Goal: Transaction & Acquisition: Obtain resource

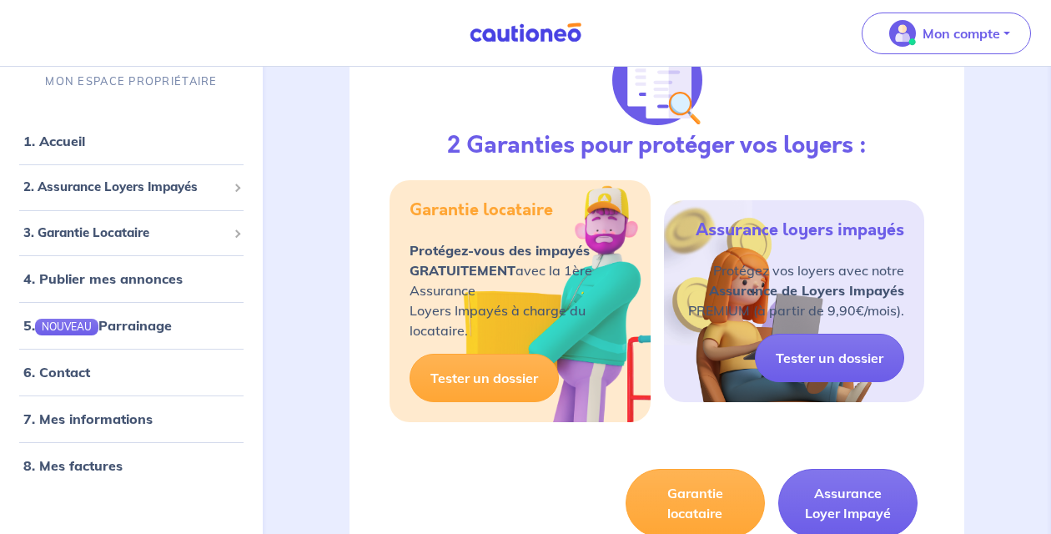
scroll to position [241, 0]
click at [131, 199] on div "2. Assurance Loyers Impayés" at bounding box center [132, 187] width 250 height 33
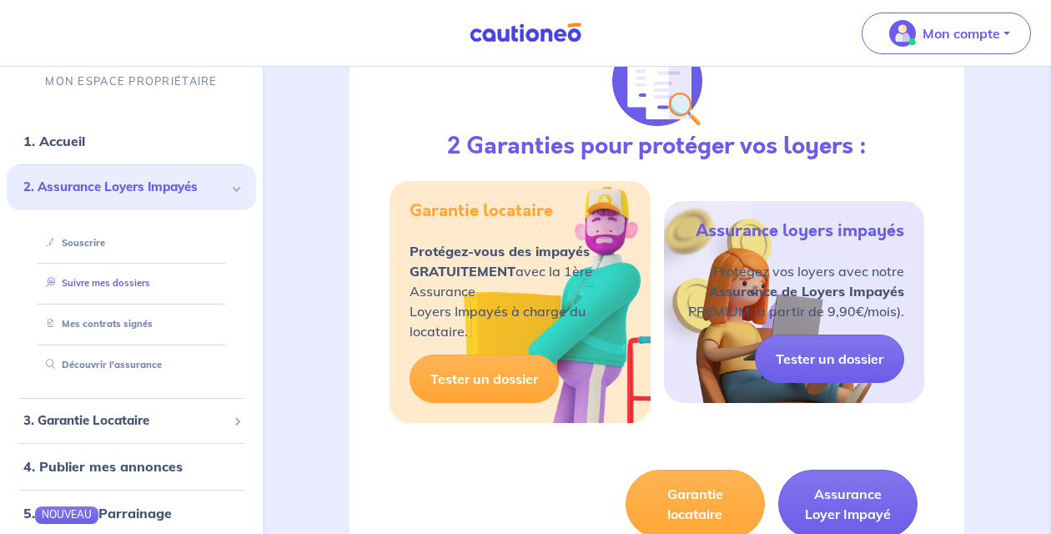
click at [105, 289] on link "Suivre mes dossiers" at bounding box center [94, 283] width 111 height 12
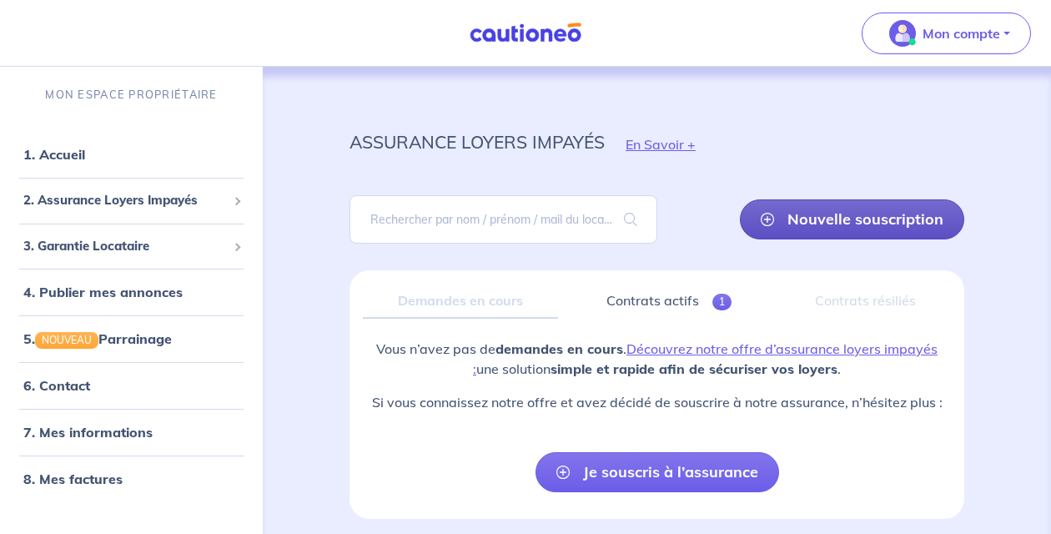
click at [872, 218] on link "Nouvelle souscription" at bounding box center [852, 219] width 224 height 40
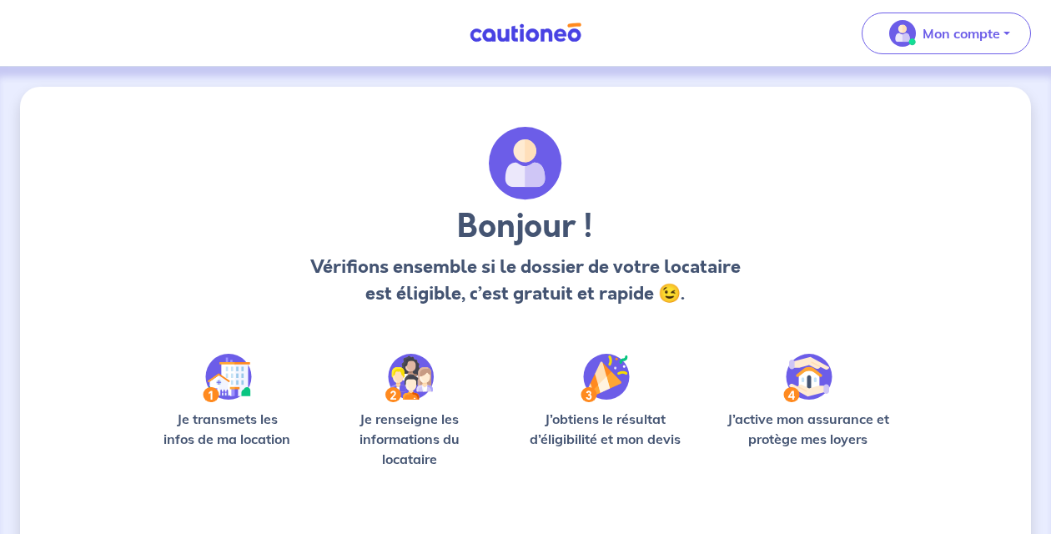
scroll to position [137, 0]
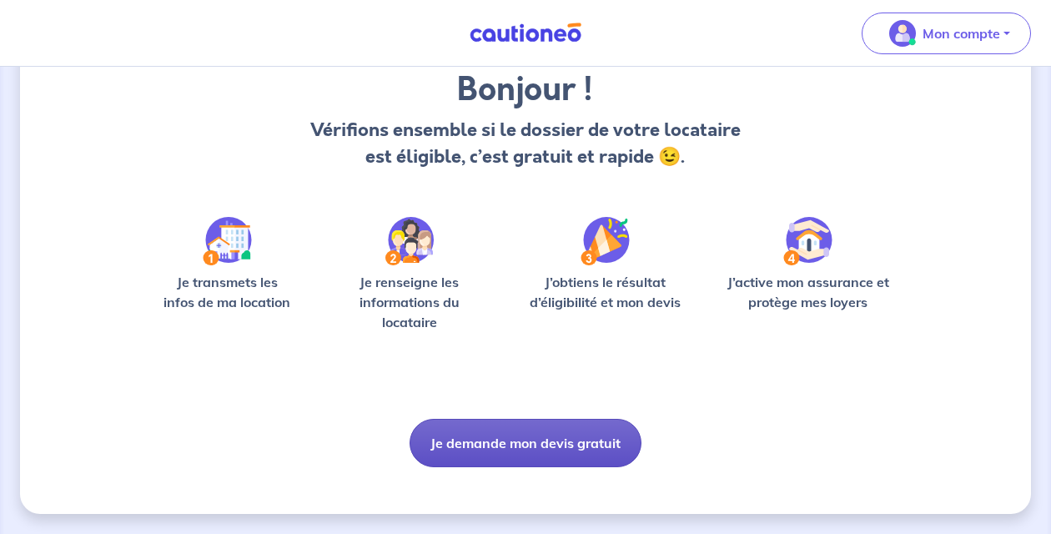
click at [502, 456] on button "Je demande mon devis gratuit" at bounding box center [526, 443] width 232 height 48
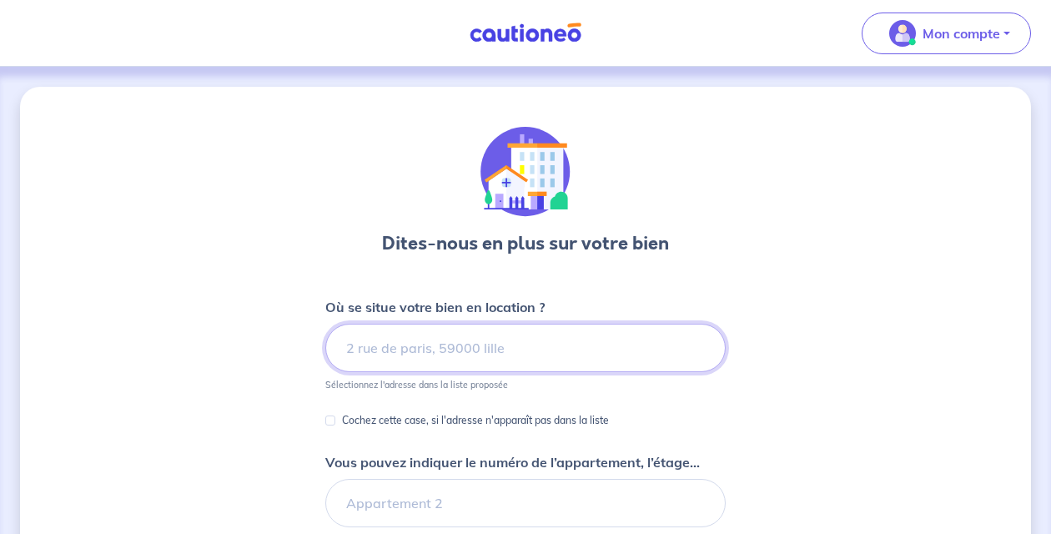
click at [513, 343] on input at bounding box center [525, 348] width 401 height 48
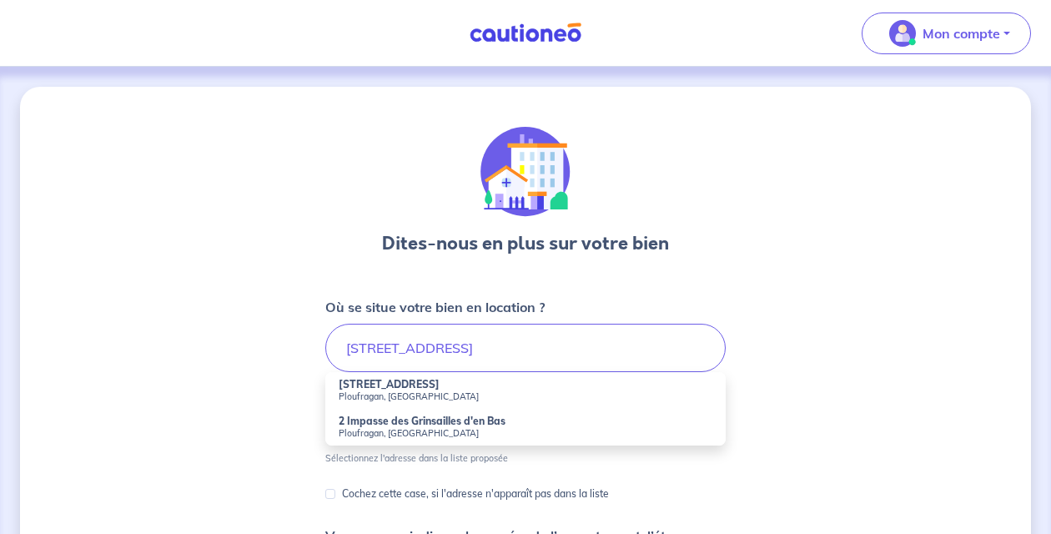
click at [502, 394] on small "Ploufragan, [GEOGRAPHIC_DATA]" at bounding box center [526, 397] width 374 height 12
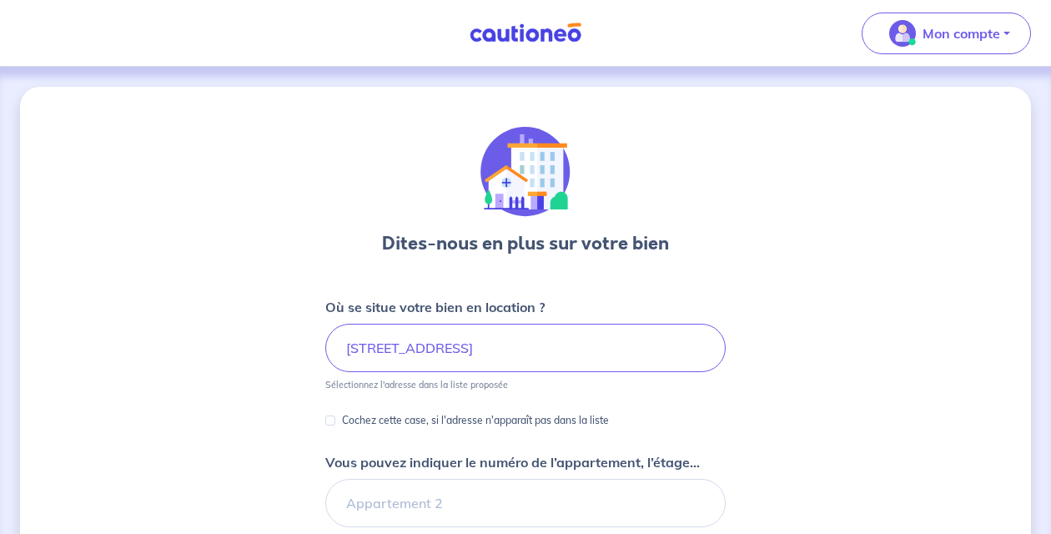
type input "[STREET_ADDRESS]"
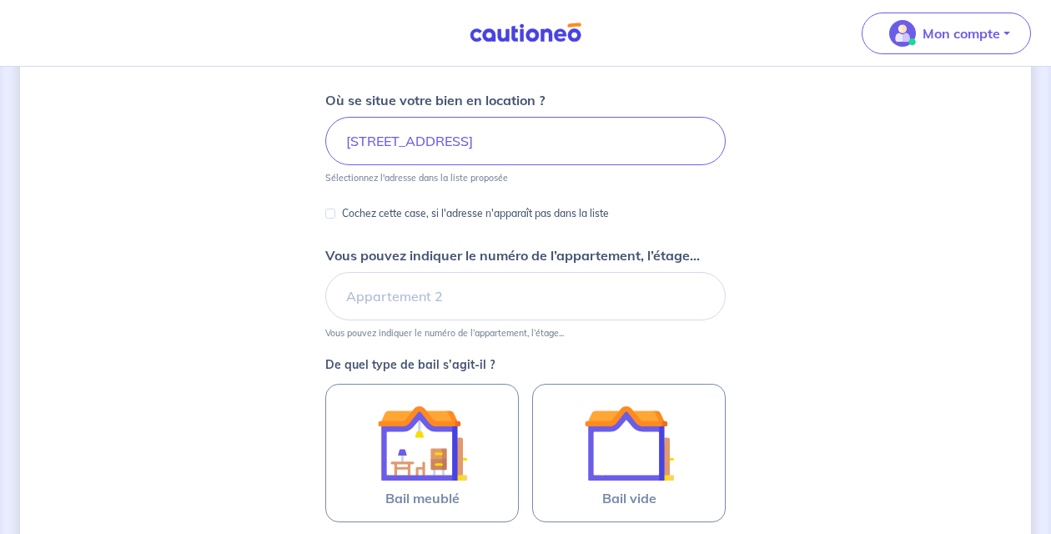
scroll to position [209, 0]
click at [554, 322] on small "Vous pouvez indiquer le numéro de l’appartement, l’étage..." at bounding box center [525, 328] width 401 height 18
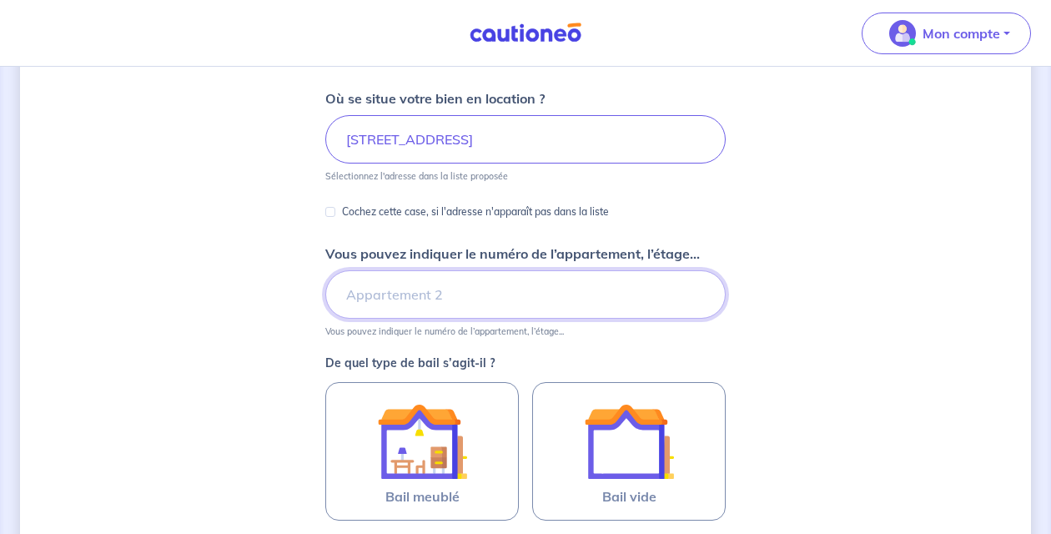
click at [576, 289] on input "Vous pouvez indiquer le numéro de l’appartement, l’étage..." at bounding box center [525, 294] width 401 height 48
type input "LOG1"
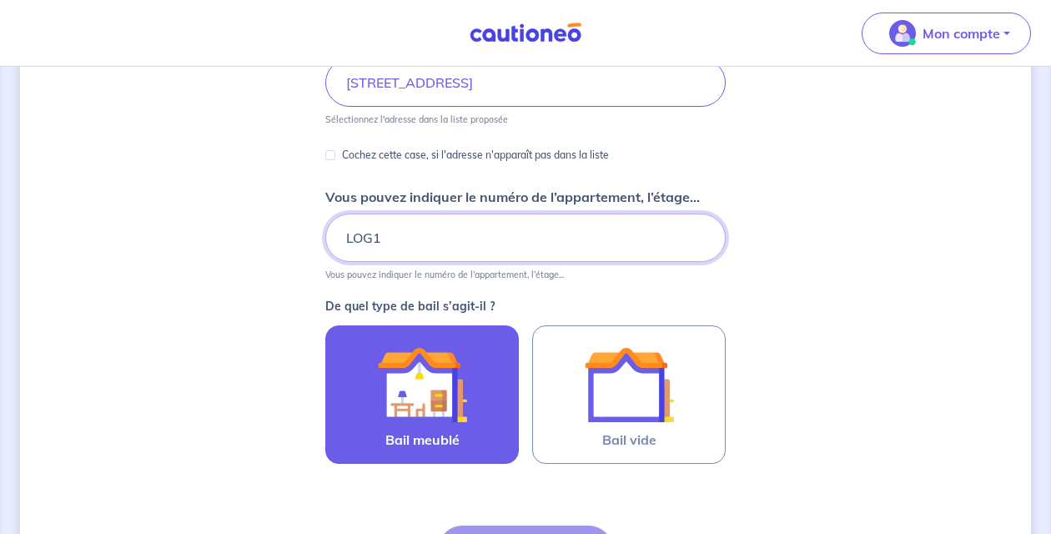
scroll to position [372, 0]
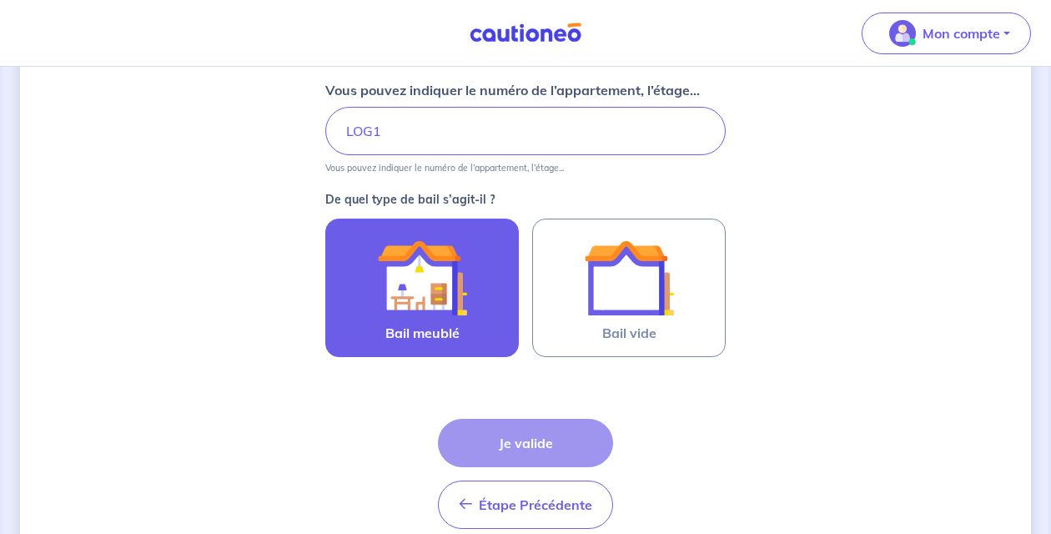
click at [451, 305] on img at bounding box center [422, 278] width 90 height 90
click at [0, 0] on input "Bail meublé" at bounding box center [0, 0] width 0 height 0
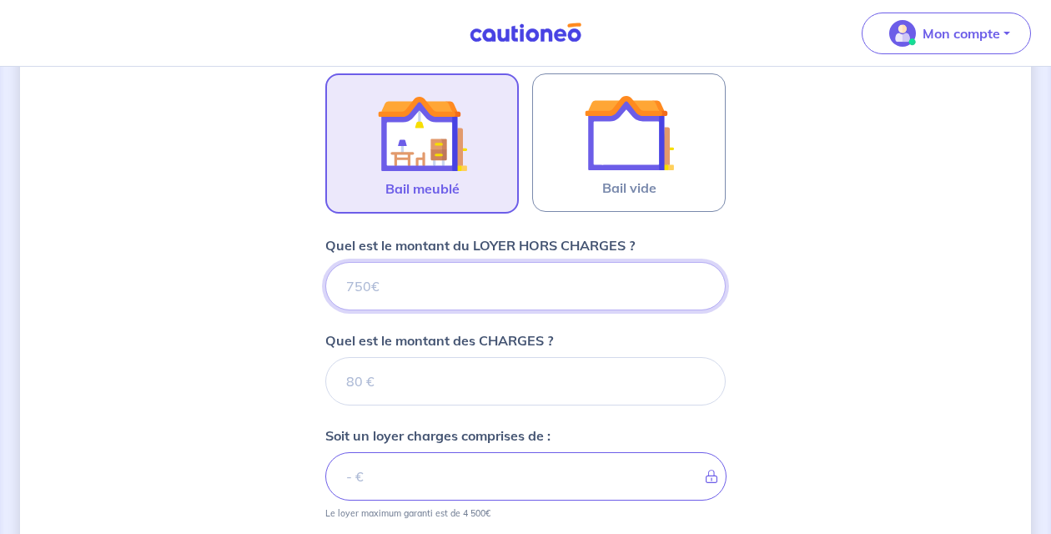
scroll to position [679, 0]
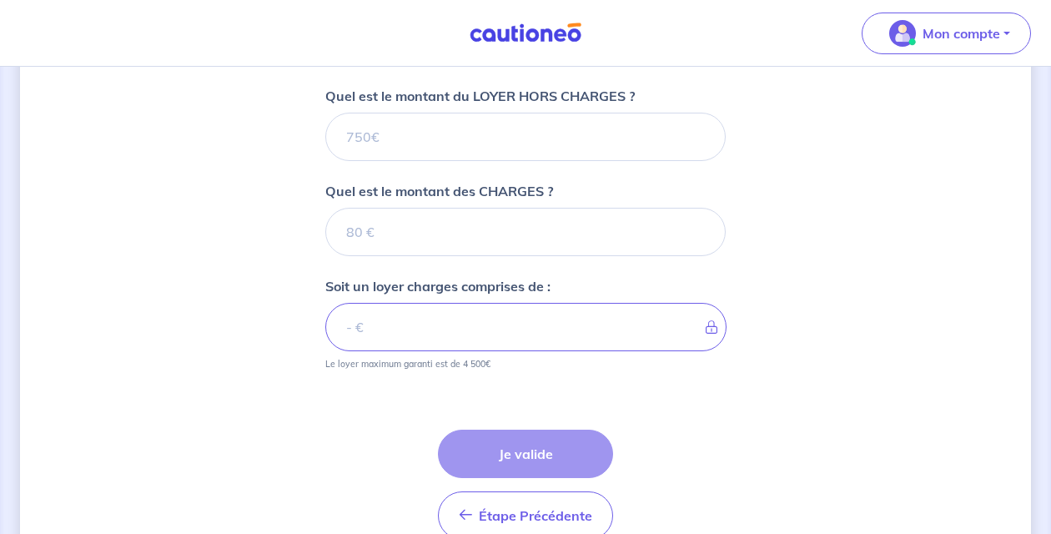
click at [463, 430] on div "Étape Précédente Précédent Je valide Je valide" at bounding box center [525, 485] width 175 height 110
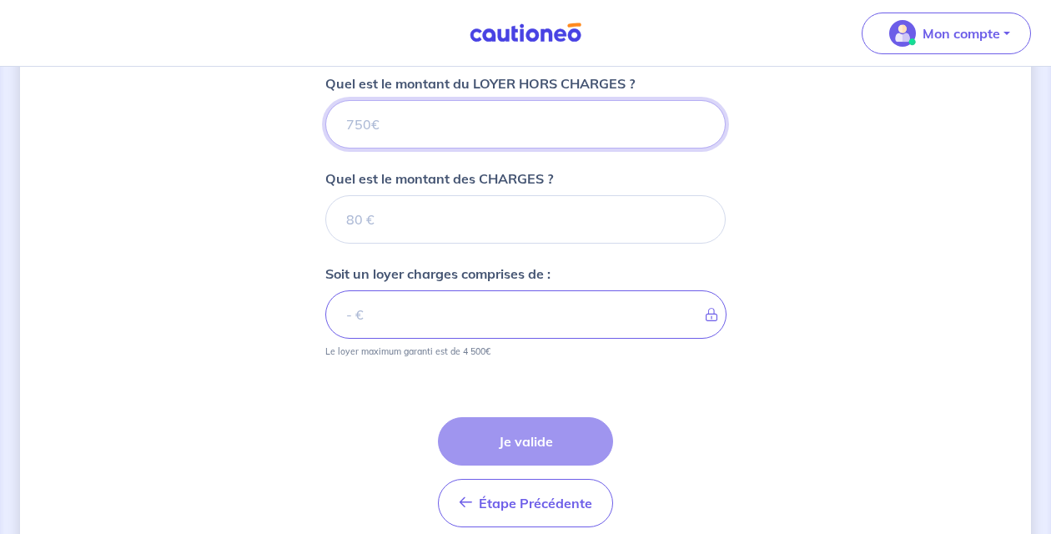
click at [498, 138] on input "Quel est le montant du LOYER HORS CHARGES ?" at bounding box center [525, 124] width 401 height 48
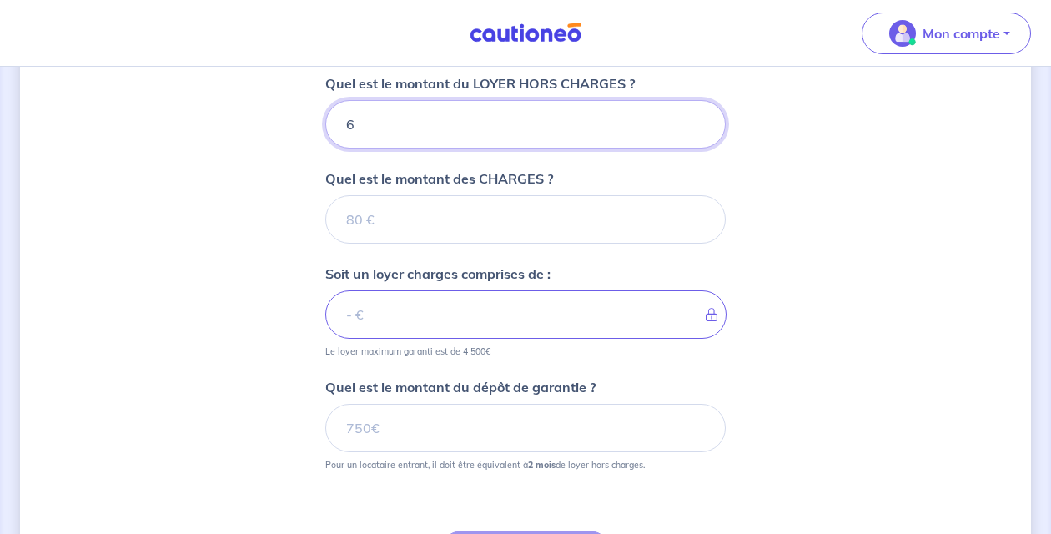
type input "60"
type input "600"
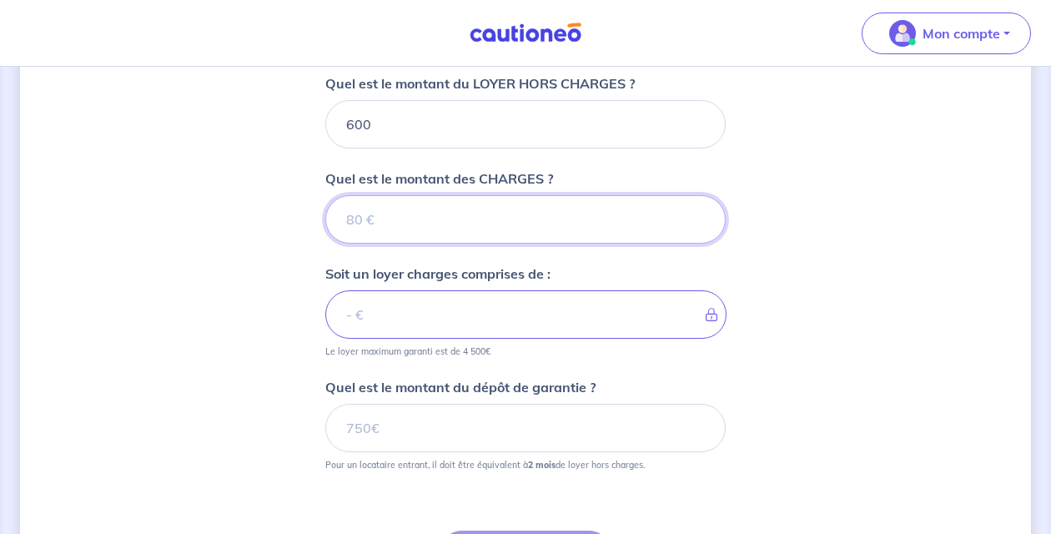
click at [512, 214] on input "Quel est le montant des CHARGES ?" at bounding box center [525, 219] width 401 height 48
type input "15"
type input "601"
type input "150"
type input "750"
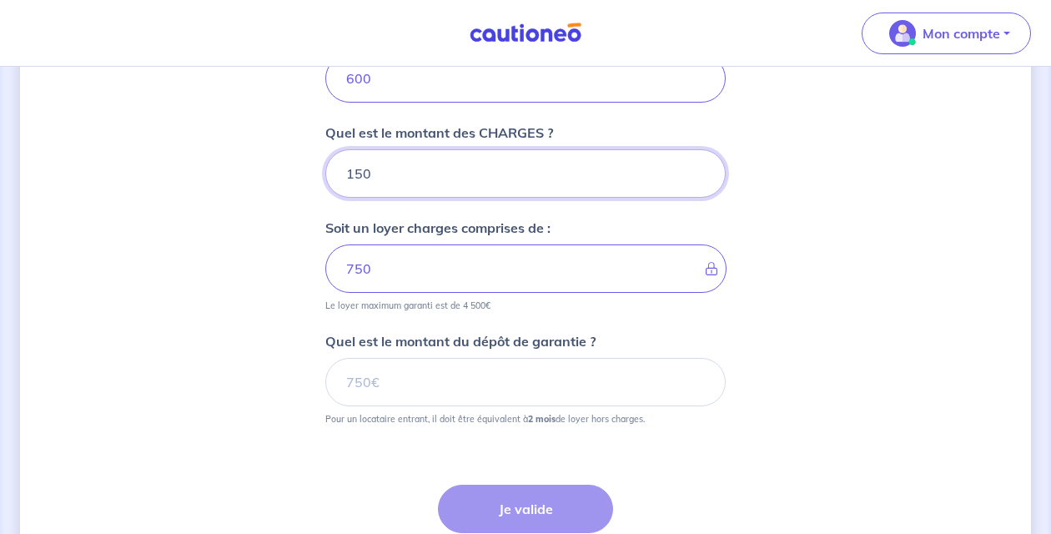
scroll to position [728, 0]
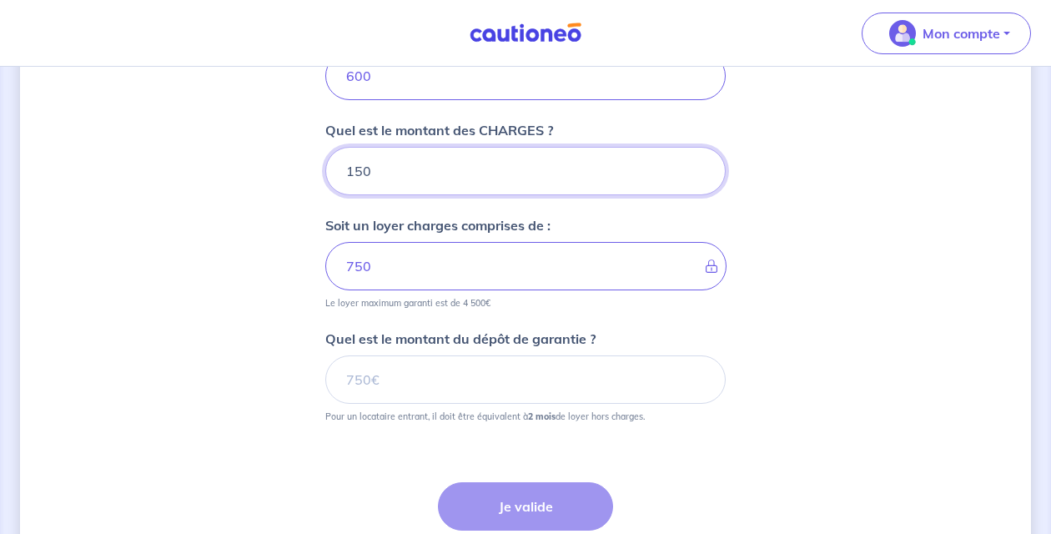
type input "150"
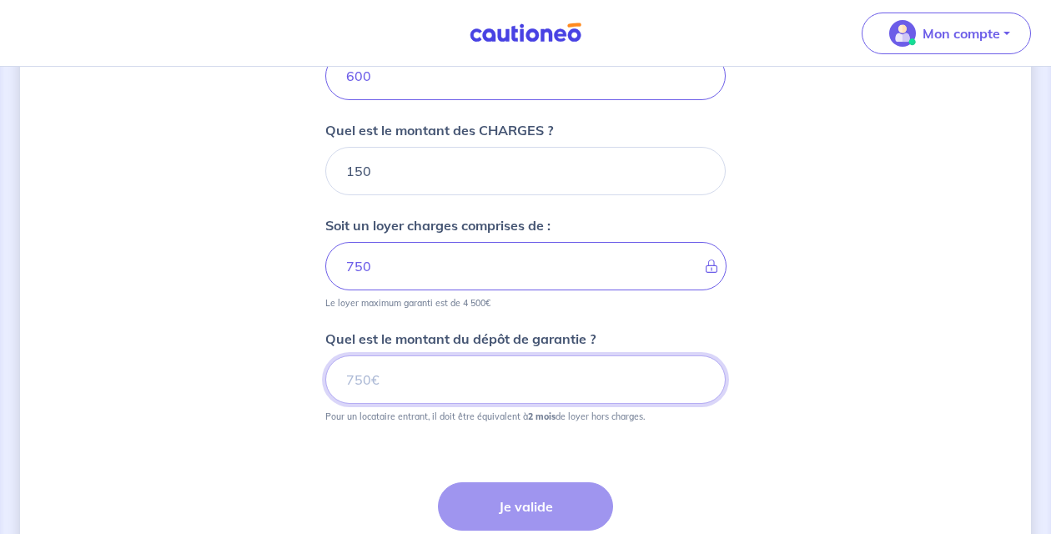
click at [512, 397] on input "Quel est le montant du dépôt de garantie ?" at bounding box center [525, 379] width 401 height 48
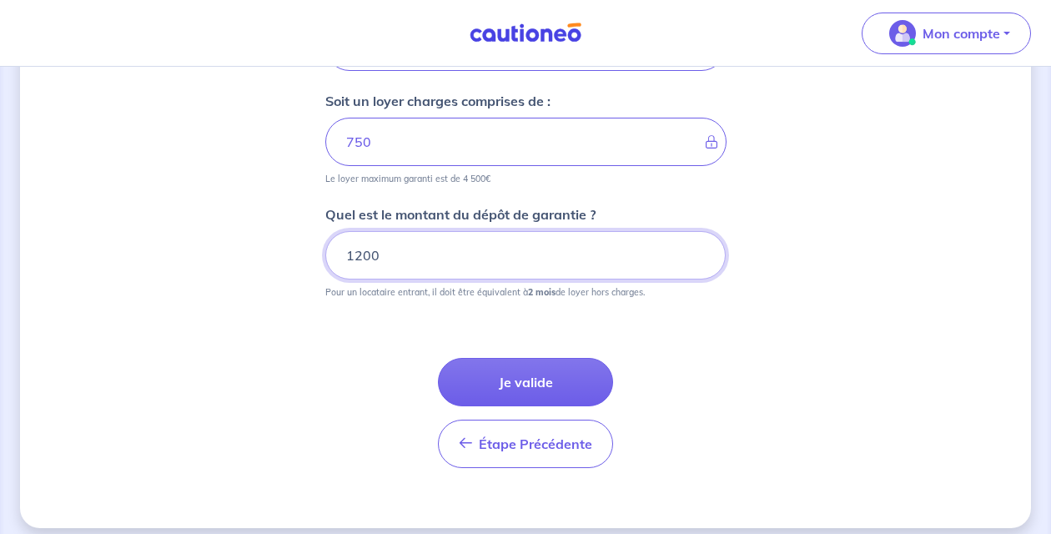
scroll to position [856, 0]
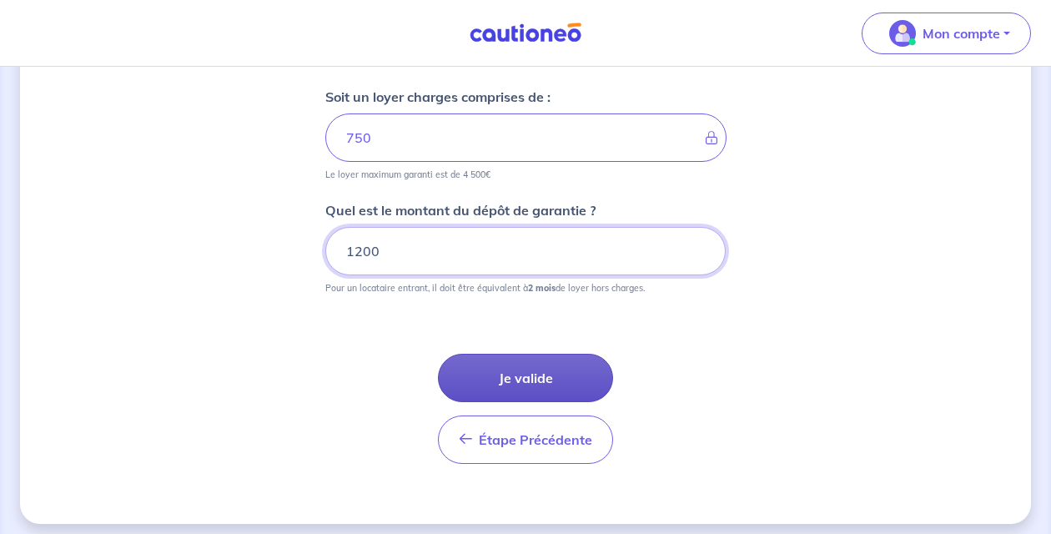
type input "1200"
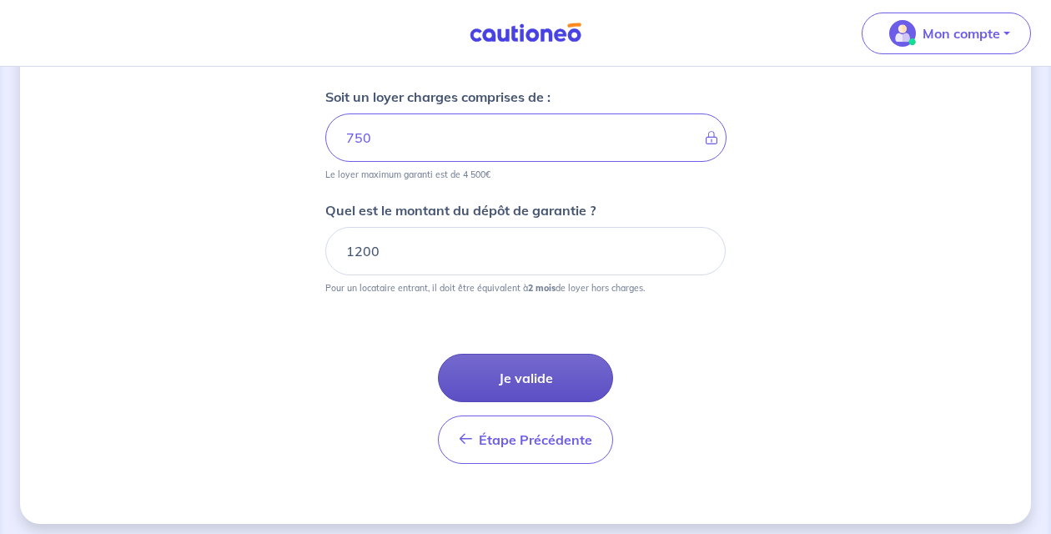
click at [517, 375] on button "Je valide" at bounding box center [525, 378] width 175 height 48
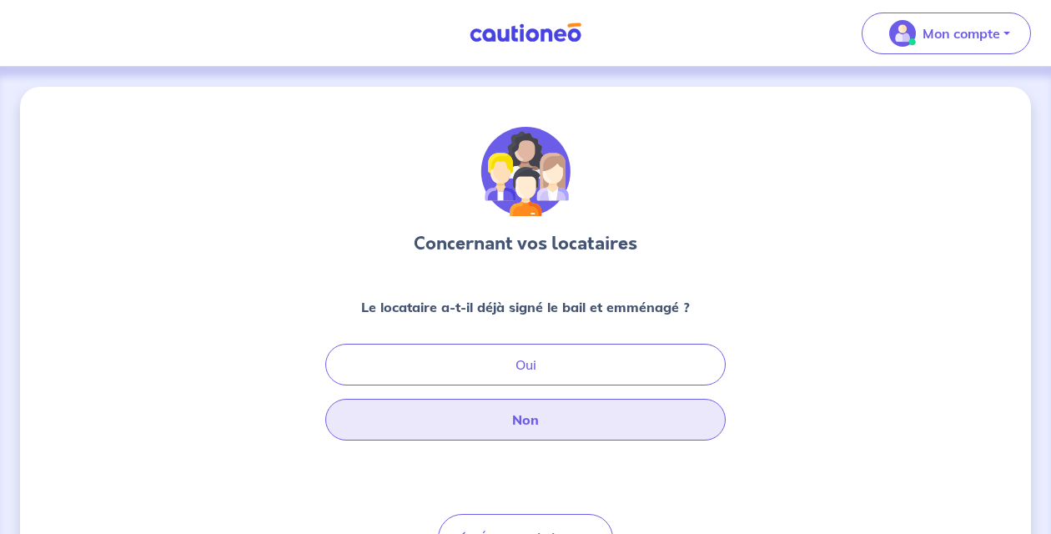
click at [572, 420] on button "Non" at bounding box center [525, 420] width 401 height 42
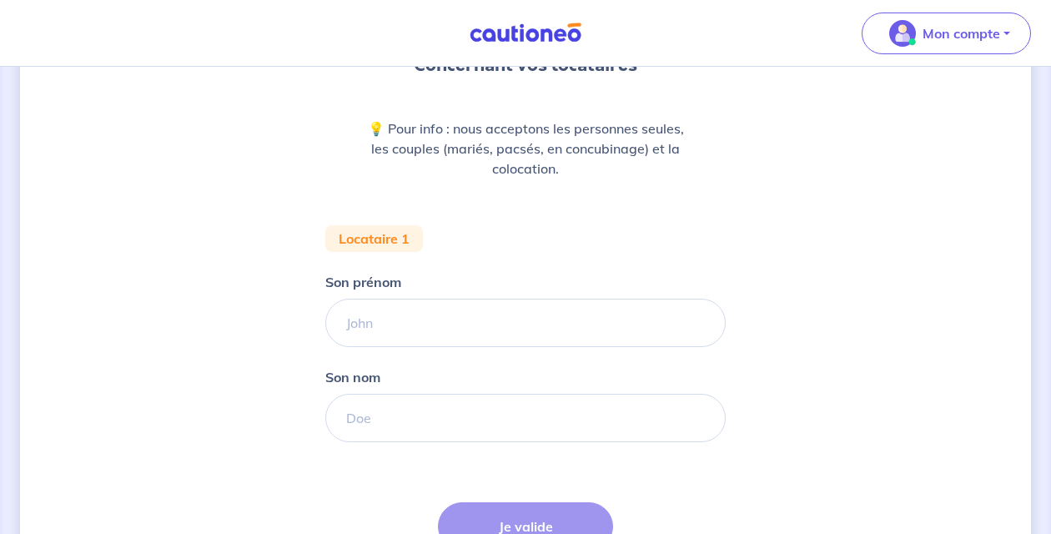
scroll to position [179, 0]
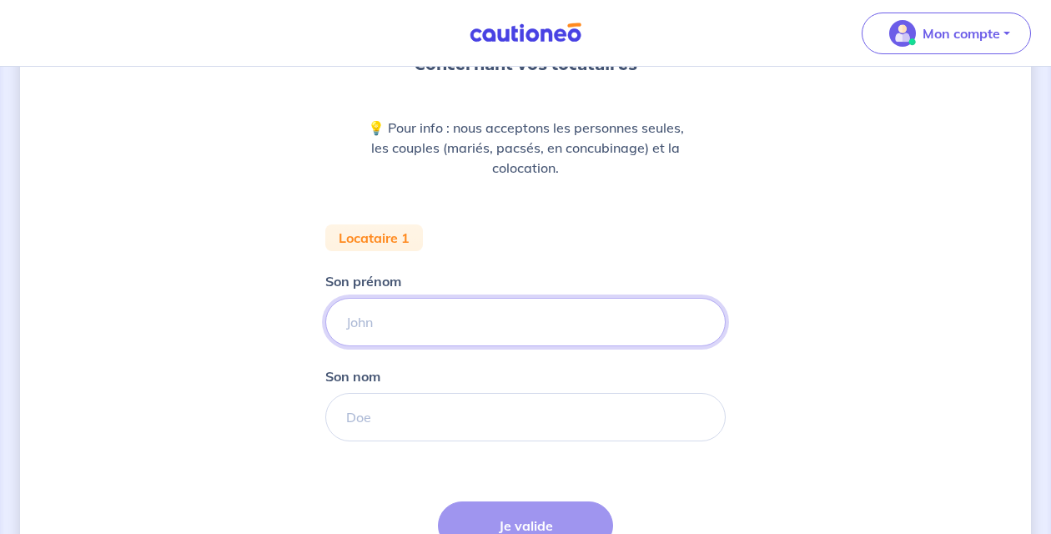
click at [545, 332] on input "Son prénom" at bounding box center [525, 322] width 401 height 48
type input "Pépé"
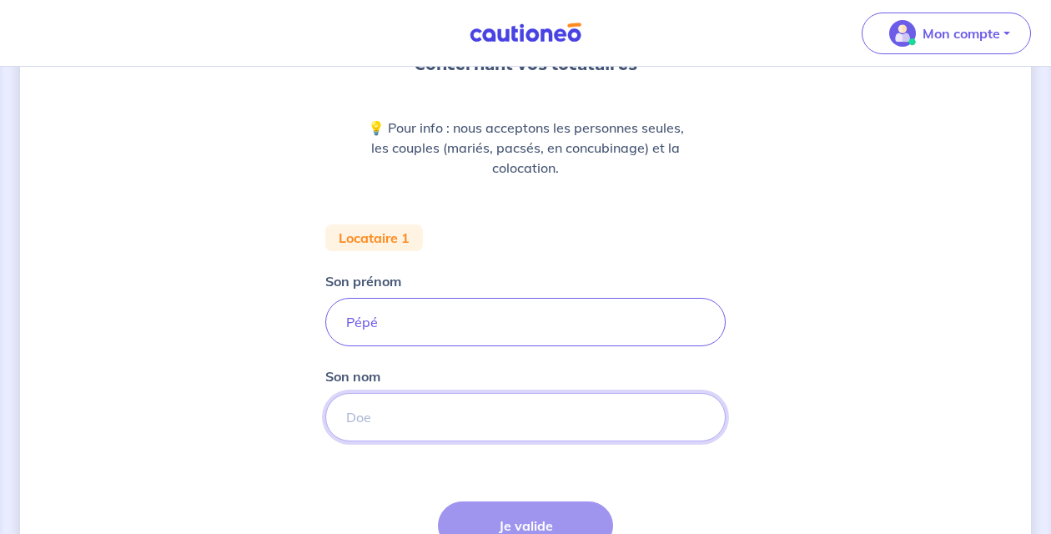
click at [434, 427] on input "Son nom" at bounding box center [525, 417] width 401 height 48
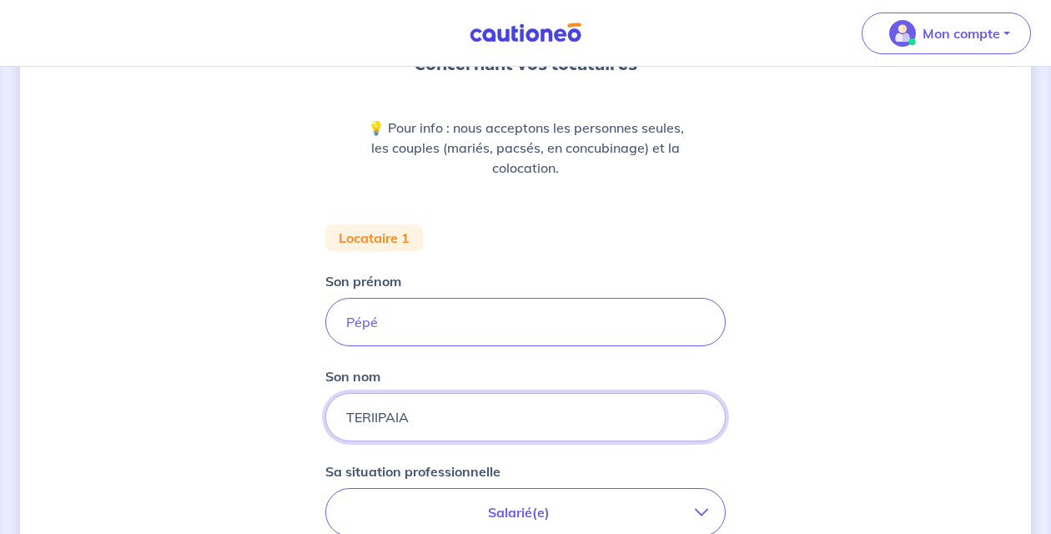
type input "TERIIPAIA"
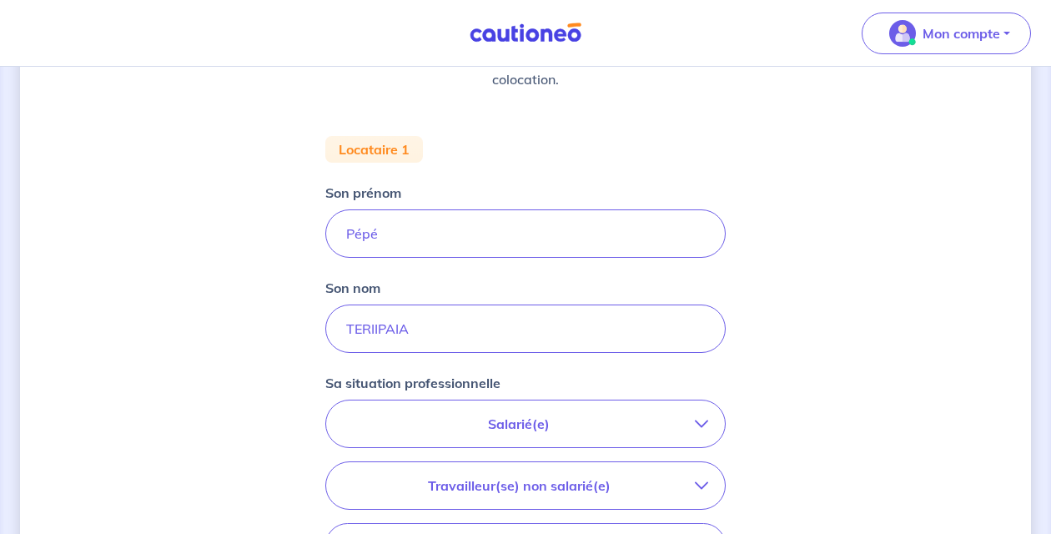
scroll to position [297, 0]
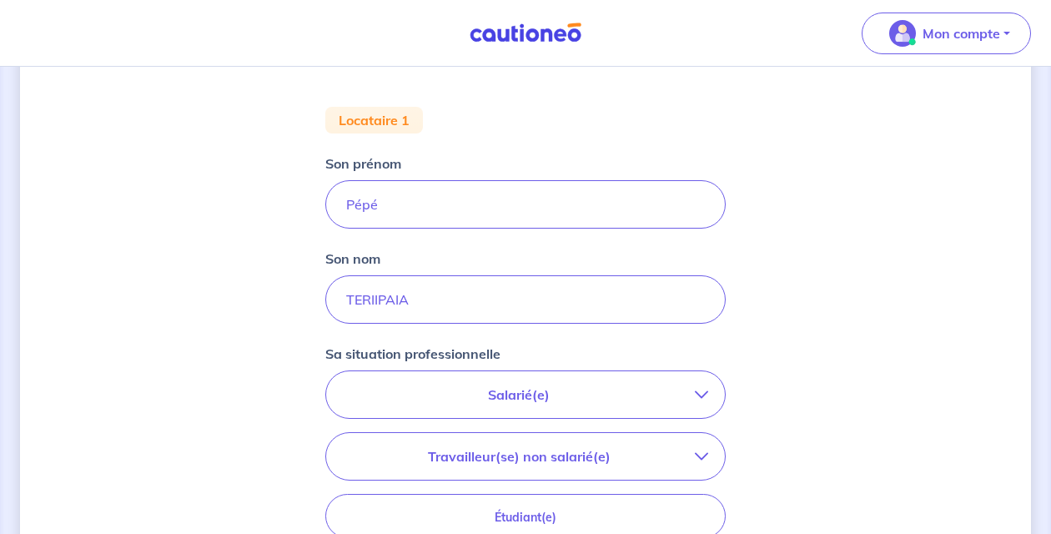
click at [494, 395] on p "Salarié(e)" at bounding box center [519, 395] width 352 height 20
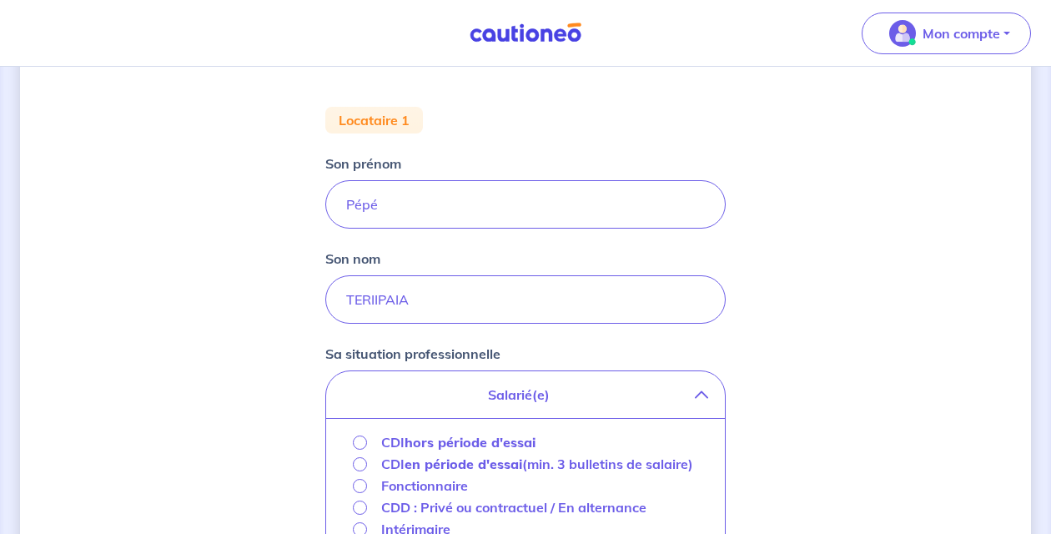
click at [476, 466] on strong "en période d'essai" at bounding box center [464, 464] width 118 height 17
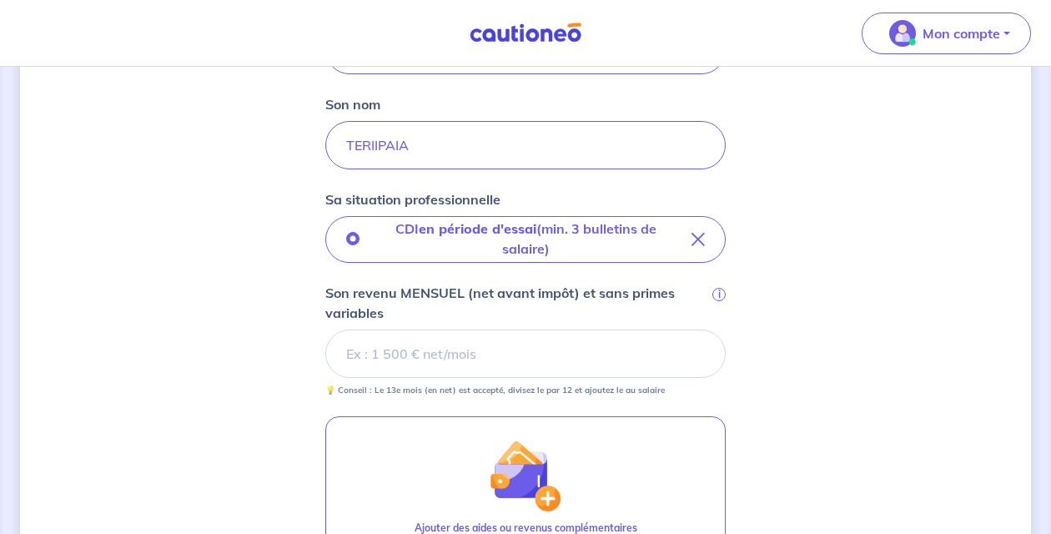
scroll to position [452, 0]
click at [522, 360] on input "Son revenu MENSUEL (net avant impôt) et sans primes variables i" at bounding box center [525, 353] width 401 height 48
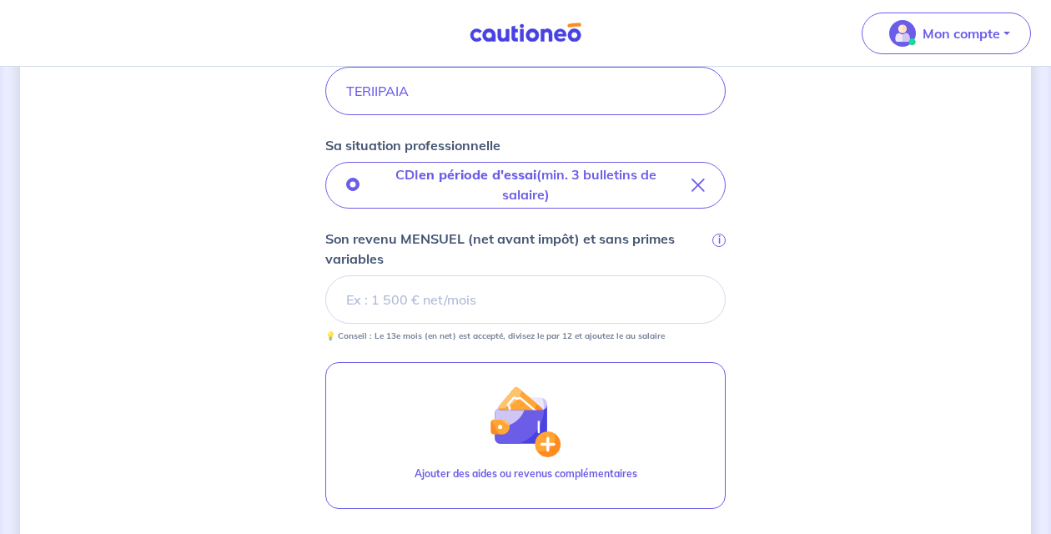
scroll to position [488, 0]
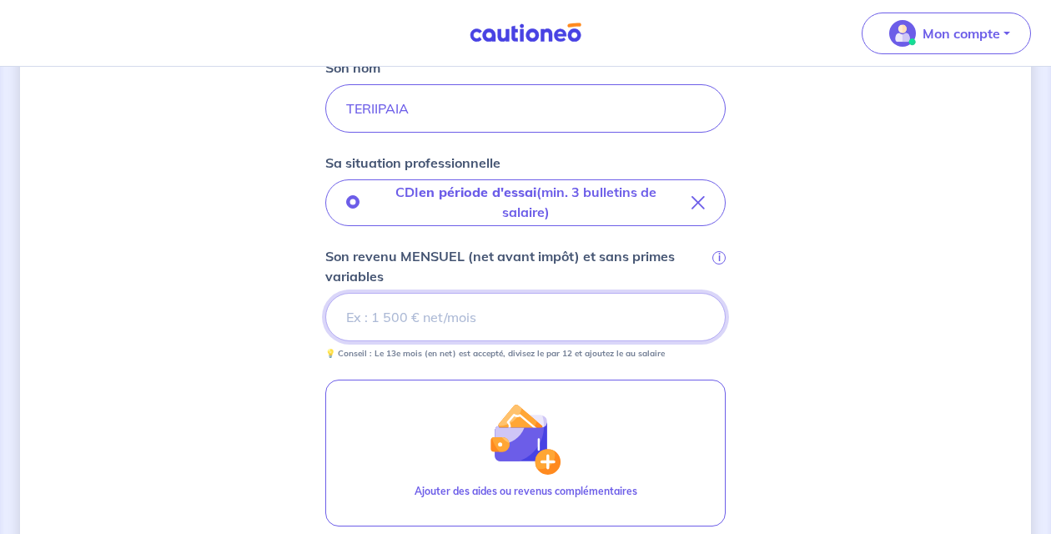
click at [525, 314] on input "Son revenu MENSUEL (net avant impôt) et sans primes variables i" at bounding box center [525, 317] width 401 height 48
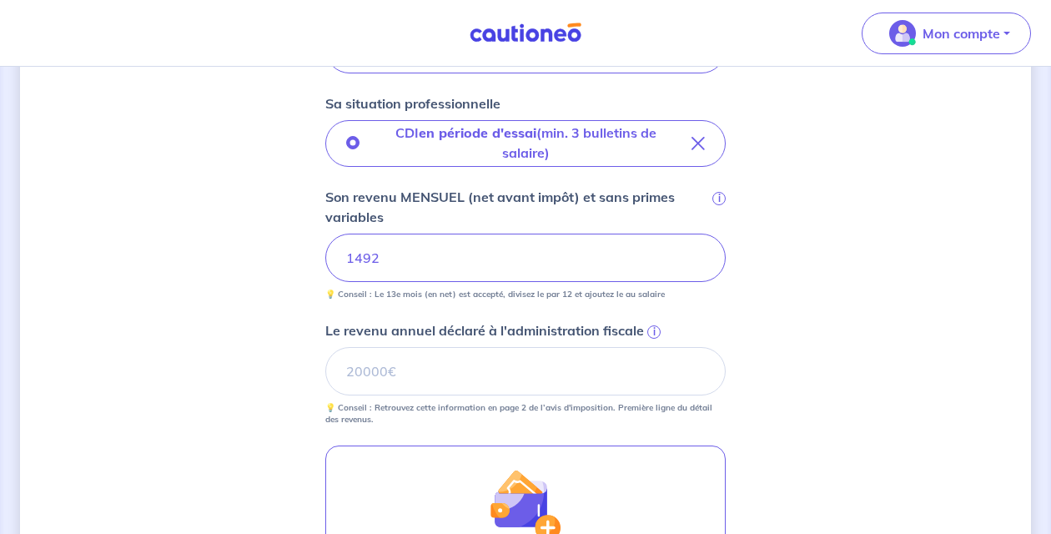
scroll to position [568, 0]
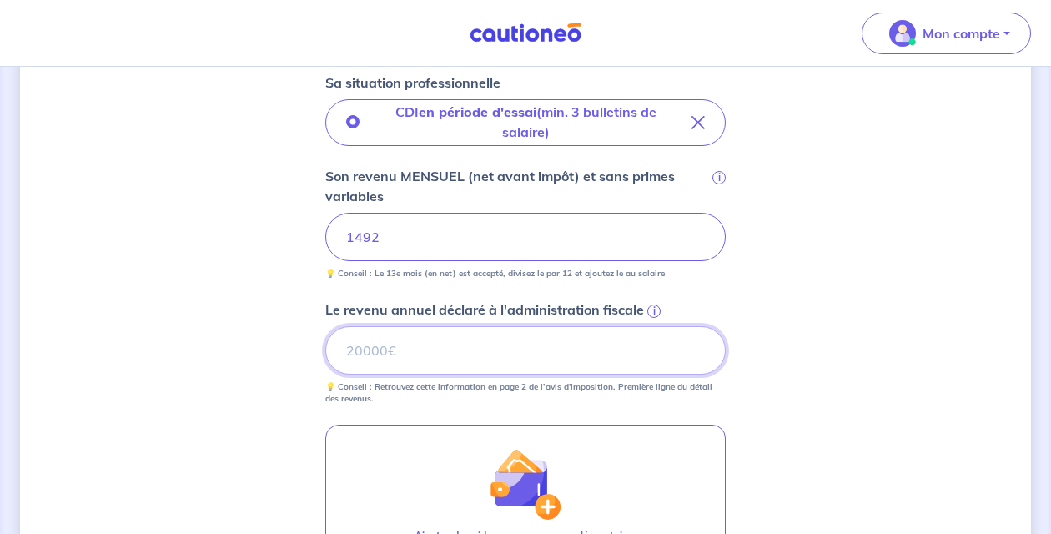
click at [427, 345] on input "Le revenu annuel déclaré à l'administration fiscale i" at bounding box center [525, 350] width 401 height 48
type input "3"
type input "23310"
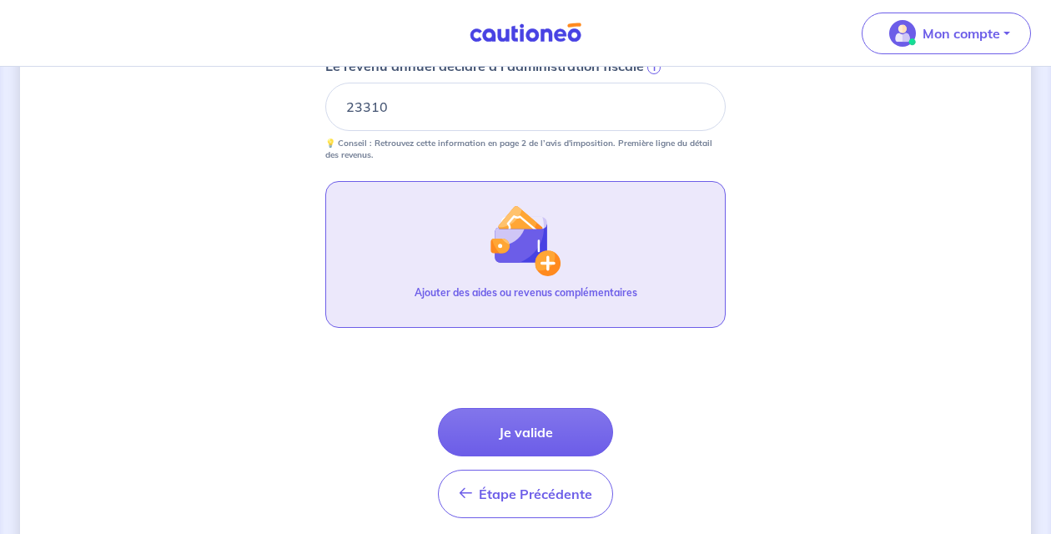
scroll to position [817, 0]
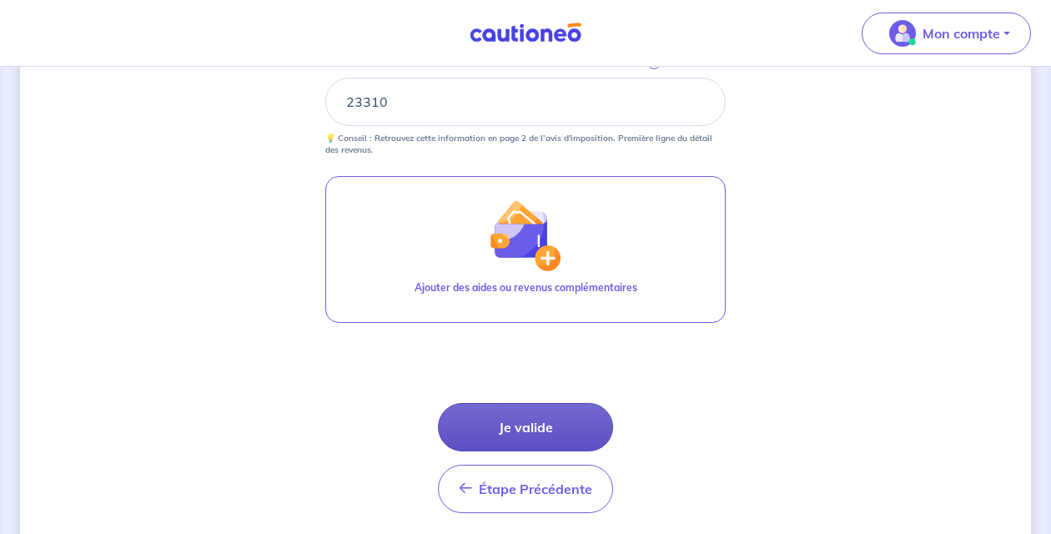
click at [551, 429] on button "Je valide" at bounding box center [525, 427] width 175 height 48
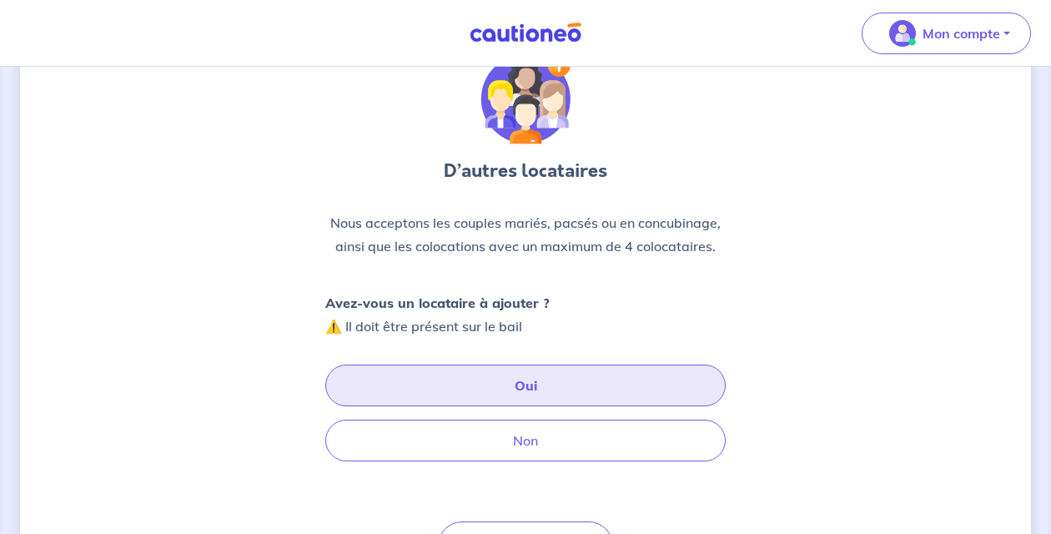
scroll to position [175, 0]
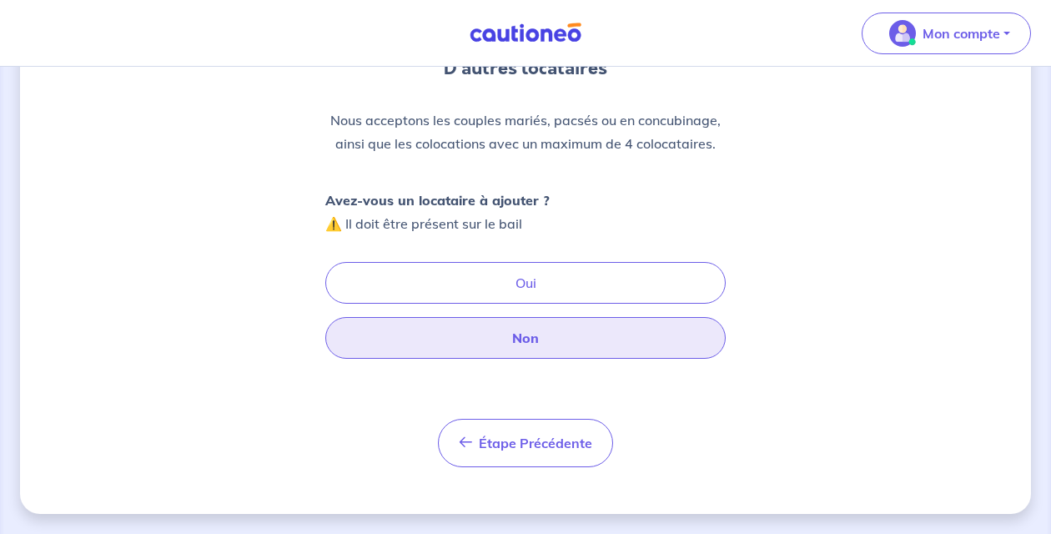
click at [527, 334] on button "Non" at bounding box center [525, 338] width 401 height 42
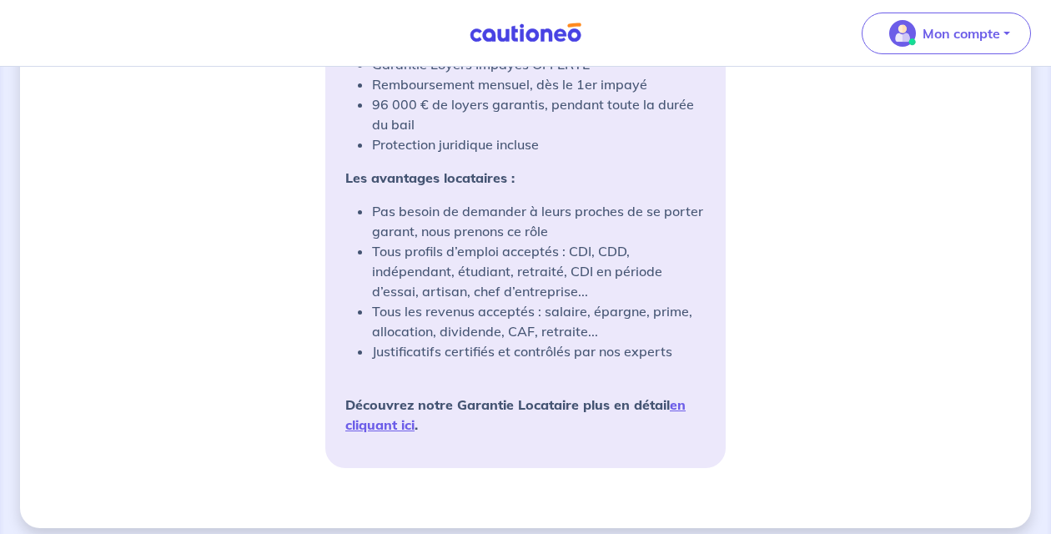
scroll to position [1488, 0]
